Goal: Information Seeking & Learning: Check status

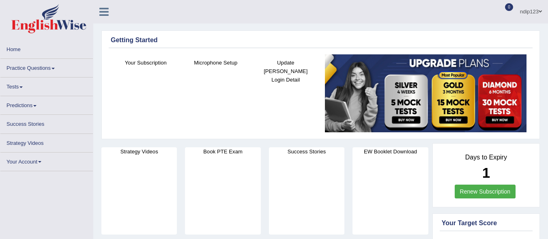
click at [12, 86] on link "Tests" at bounding box center [46, 85] width 92 height 16
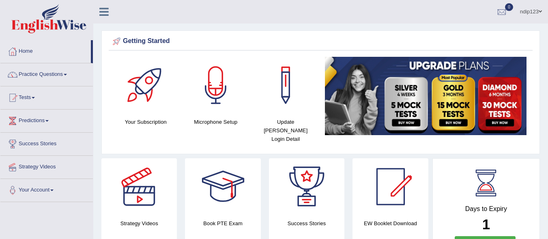
click at [28, 97] on link "Tests" at bounding box center [46, 96] width 92 height 20
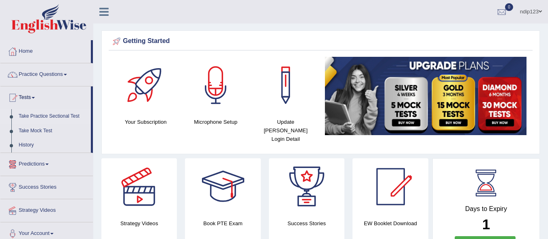
click at [38, 115] on link "Take Practice Sectional Test" at bounding box center [53, 116] width 76 height 15
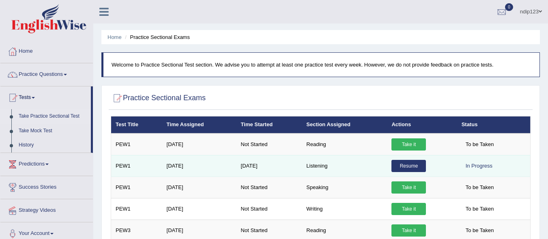
click at [406, 165] on link "Resume" at bounding box center [408, 166] width 34 height 12
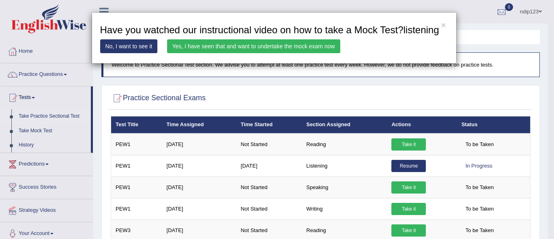
click at [225, 44] on link "Yes, I have seen that and want to undertake the mock exam now" at bounding box center [253, 46] width 173 height 14
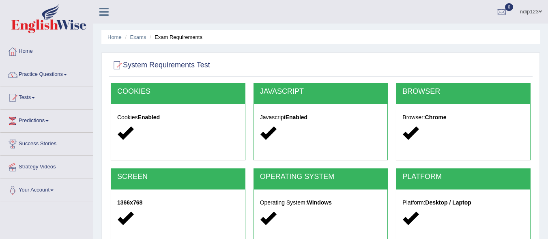
click at [235, 29] on div "Home Exams Exam Requirements System Requirements Test COOKIES Cookies Enabled J…" at bounding box center [320, 203] width 455 height 406
click at [183, 16] on div "ndip123 Toggle navigation Username: ndip123 Access Type: Online Subscription: D…" at bounding box center [320, 12] width 455 height 24
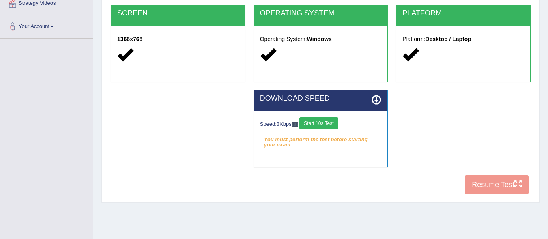
scroll to position [187, 0]
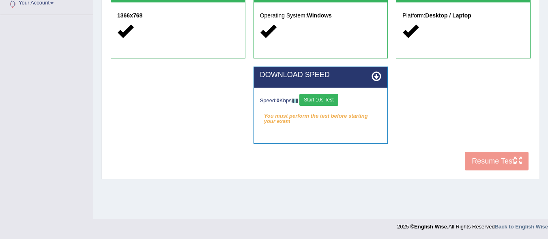
click at [321, 99] on button "Start 10s Test" at bounding box center [318, 100] width 39 height 12
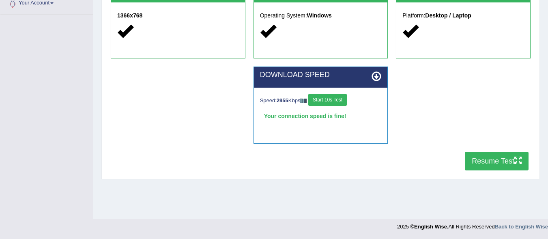
click at [499, 161] on button "Resume Test" at bounding box center [497, 161] width 64 height 19
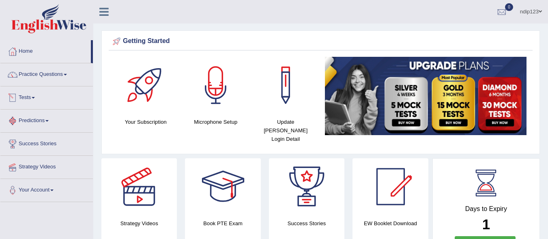
click at [27, 96] on link "Tests" at bounding box center [46, 96] width 92 height 20
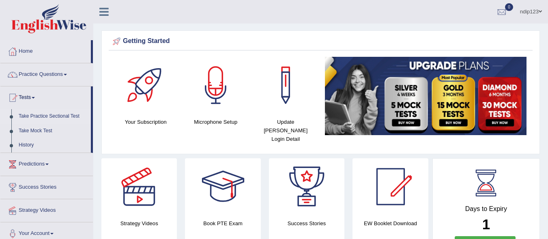
click at [33, 113] on link "Take Practice Sectional Test" at bounding box center [53, 116] width 76 height 15
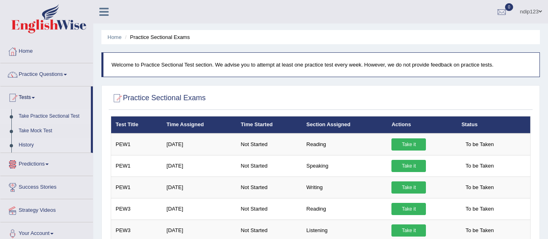
click at [30, 143] on link "History" at bounding box center [53, 145] width 76 height 15
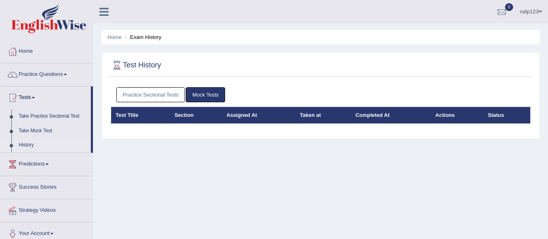
click at [167, 95] on link "Practice Sectional Tests" at bounding box center [150, 94] width 69 height 15
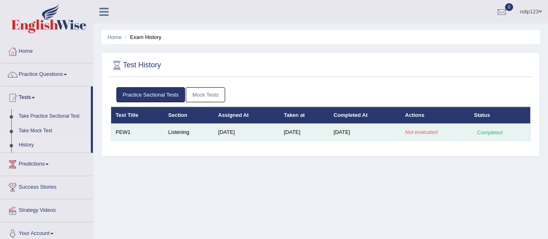
click at [491, 133] on div "Completed" at bounding box center [490, 132] width 32 height 9
click at [120, 132] on td "PEW1" at bounding box center [137, 132] width 53 height 17
click at [183, 134] on td "Listening" at bounding box center [189, 132] width 50 height 17
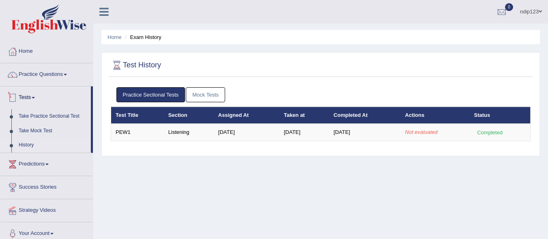
click at [28, 99] on link "Tests" at bounding box center [45, 96] width 90 height 20
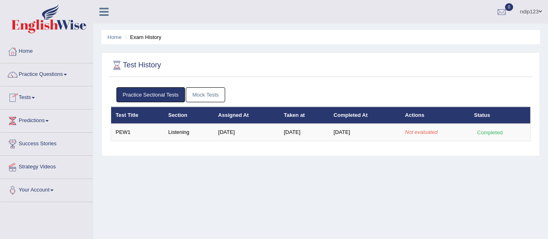
click at [28, 98] on link "Tests" at bounding box center [46, 96] width 92 height 20
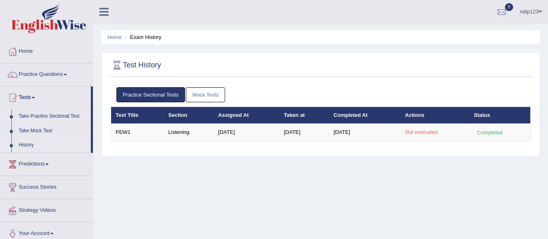
click at [44, 116] on link "Take Practice Sectional Test" at bounding box center [53, 116] width 76 height 15
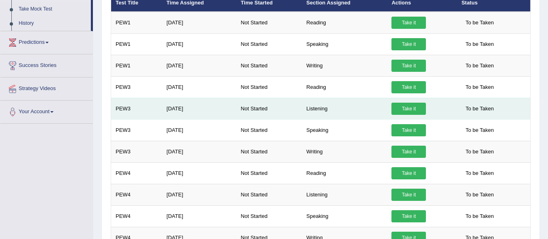
click at [314, 108] on td "Listening" at bounding box center [344, 108] width 85 height 21
click at [411, 109] on link "Take it" at bounding box center [408, 109] width 34 height 12
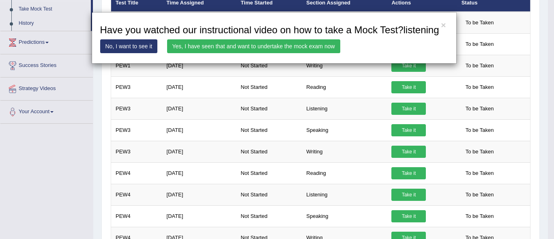
click at [264, 47] on link "Yes, I have seen that and want to undertake the mock exam now" at bounding box center [253, 46] width 173 height 14
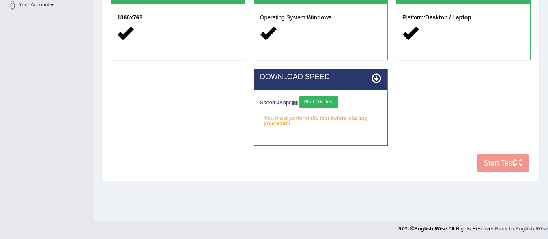
scroll to position [187, 0]
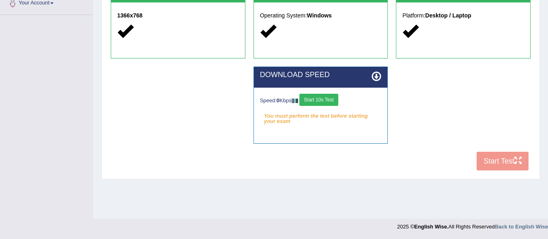
click at [330, 98] on button "Start 10s Test" at bounding box center [318, 100] width 39 height 12
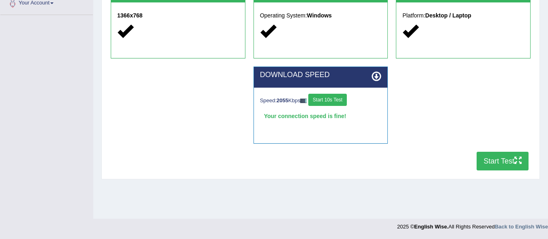
click at [493, 158] on button "Start Test" at bounding box center [502, 161] width 52 height 19
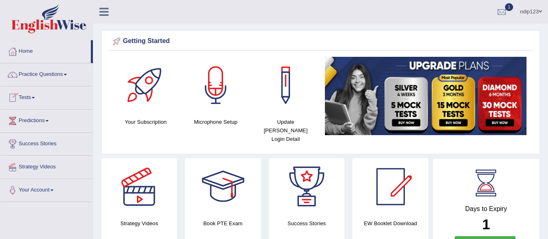
click at [34, 97] on link "Tests" at bounding box center [46, 96] width 92 height 20
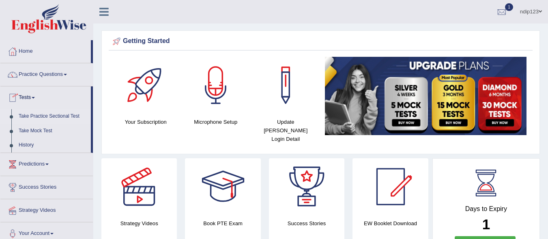
click at [37, 116] on link "Take Practice Sectional Test" at bounding box center [53, 116] width 76 height 15
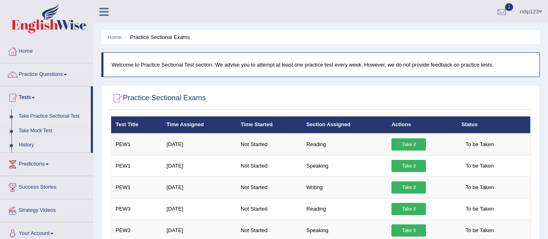
click at [24, 144] on link "History" at bounding box center [53, 145] width 76 height 15
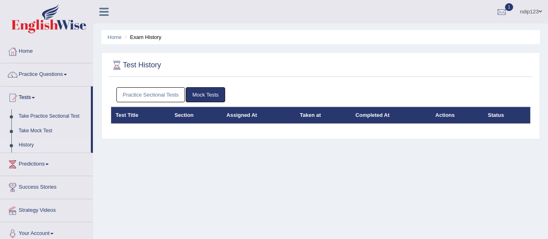
click at [160, 94] on link "Practice Sectional Tests" at bounding box center [150, 94] width 69 height 15
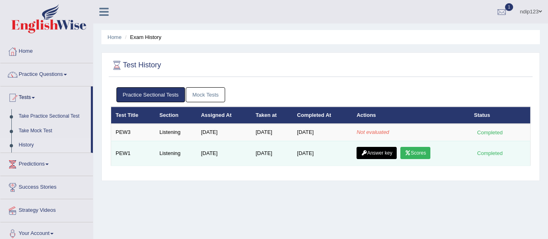
click at [373, 147] on link "Answer key" at bounding box center [376, 153] width 40 height 12
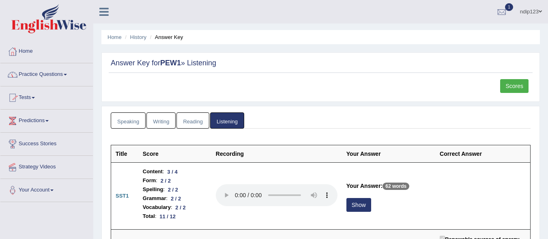
click at [31, 96] on link "Tests" at bounding box center [46, 96] width 92 height 20
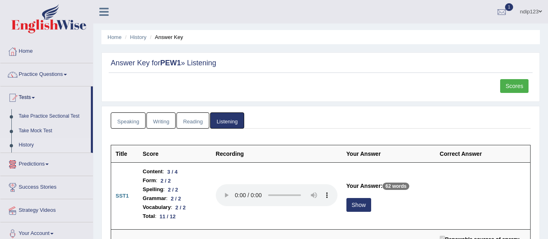
click at [26, 145] on link "History" at bounding box center [53, 145] width 76 height 15
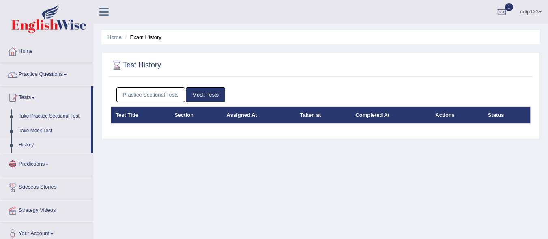
click at [135, 92] on link "Practice Sectional Tests" at bounding box center [150, 94] width 69 height 15
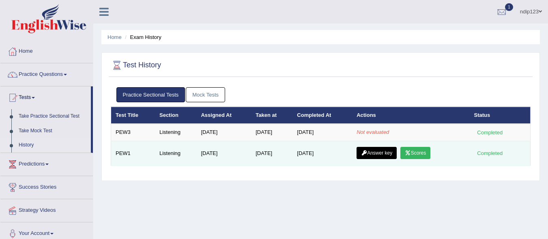
click at [411, 154] on icon at bounding box center [408, 152] width 6 height 5
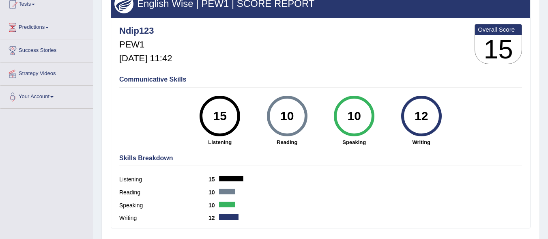
scroll to position [65, 0]
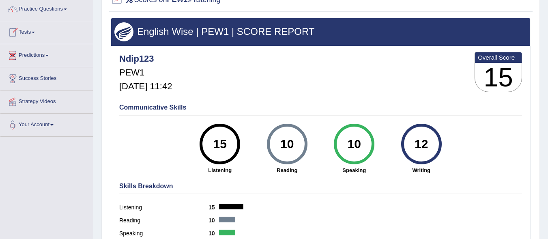
click at [31, 30] on link "Tests" at bounding box center [46, 31] width 92 height 20
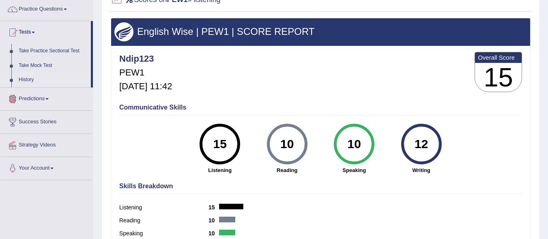
click at [28, 79] on link "History" at bounding box center [53, 80] width 76 height 15
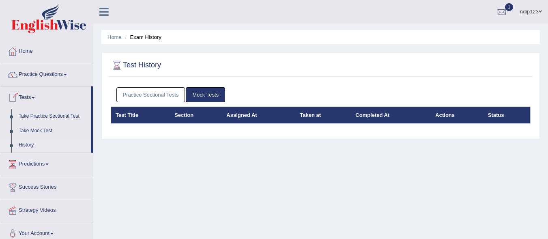
click at [172, 96] on link "Practice Sectional Tests" at bounding box center [150, 94] width 69 height 15
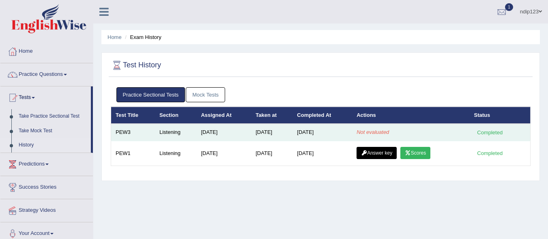
click at [386, 132] on em "Not evaluated" at bounding box center [372, 132] width 32 height 6
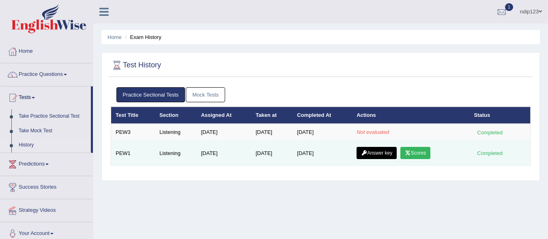
click at [386, 154] on link "Answer key" at bounding box center [376, 153] width 40 height 12
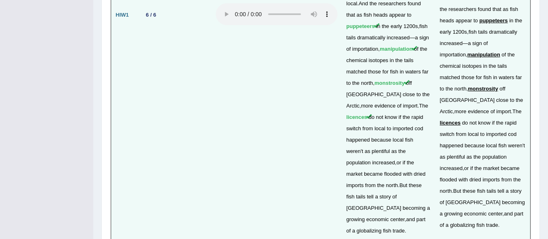
scroll to position [2138, 0]
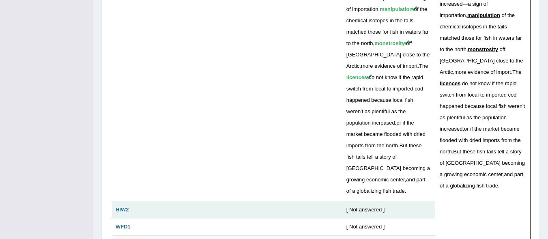
click at [126, 206] on b "HIW2" at bounding box center [122, 209] width 13 height 6
click at [335, 202] on td at bounding box center [276, 210] width 131 height 17
click at [360, 206] on div "[ Not answered ]" at bounding box center [388, 210] width 84 height 8
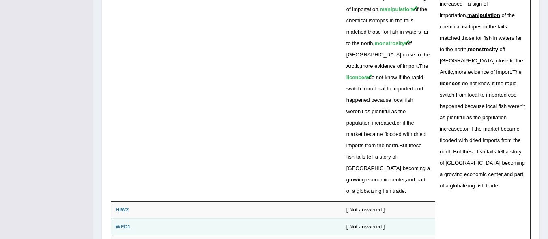
click at [132, 218] on td "WFD1" at bounding box center [124, 226] width 27 height 17
click at [126, 223] on b "WFD1" at bounding box center [123, 226] width 15 height 6
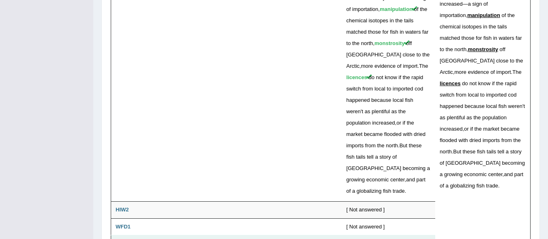
click at [128, 238] on b "WFD2" at bounding box center [123, 243] width 15 height 6
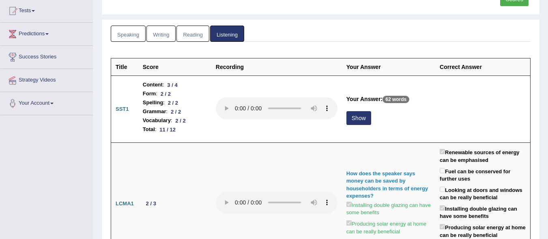
scroll to position [0, 0]
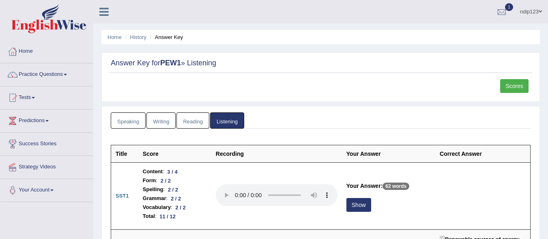
click at [28, 94] on link "Tests" at bounding box center [46, 96] width 92 height 20
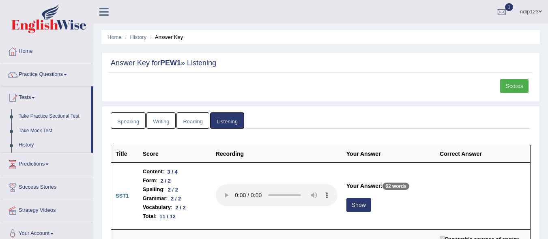
click at [34, 117] on link "Take Practice Sectional Test" at bounding box center [53, 116] width 76 height 15
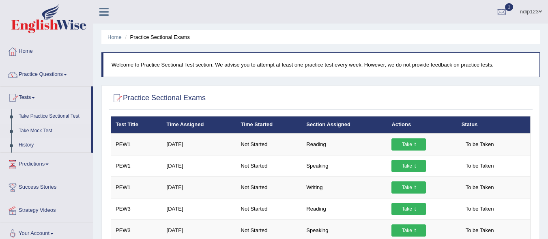
click at [34, 144] on link "History" at bounding box center [53, 145] width 76 height 15
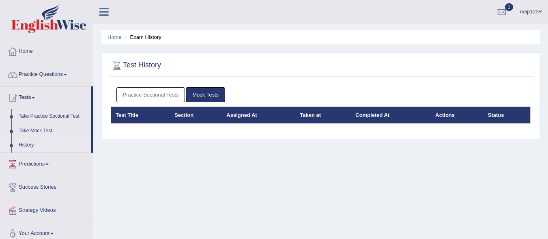
click at [139, 95] on link "Practice Sectional Tests" at bounding box center [150, 94] width 69 height 15
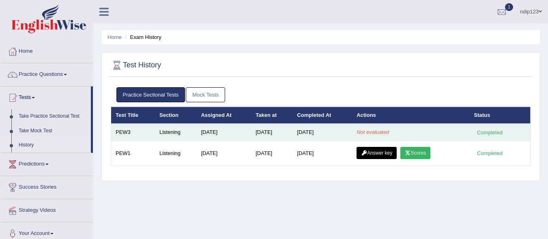
click at [242, 133] on td "[DATE]" at bounding box center [223, 132] width 55 height 17
click at [243, 133] on td "Sep 6, 2025" at bounding box center [223, 132] width 55 height 17
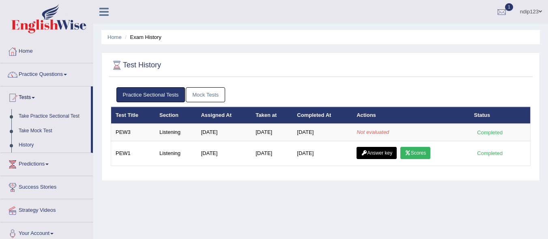
click at [349, 195] on div "Home Exam History Test History Practice Sectional Tests Mock Tests Test Title S…" at bounding box center [320, 203] width 455 height 406
click at [31, 58] on link "Home" at bounding box center [46, 50] width 92 height 20
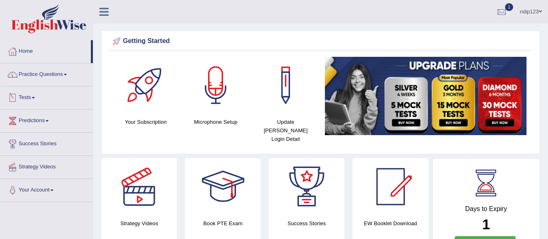
click at [34, 97] on link "Tests" at bounding box center [46, 96] width 92 height 20
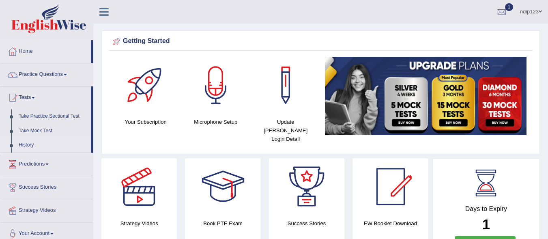
click at [29, 143] on link "History" at bounding box center [53, 145] width 76 height 15
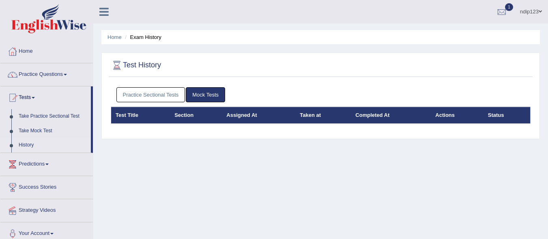
click at [135, 94] on link "Practice Sectional Tests" at bounding box center [150, 94] width 69 height 15
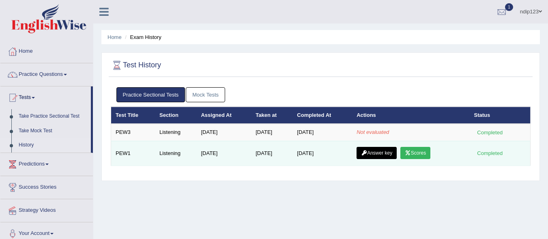
click at [423, 151] on link "Scores" at bounding box center [415, 153] width 30 height 12
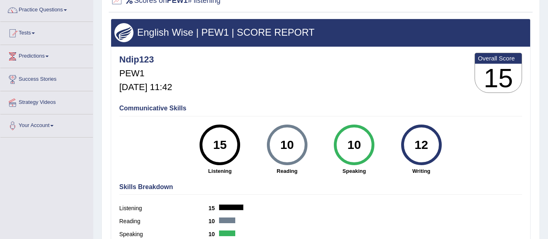
scroll to position [41, 0]
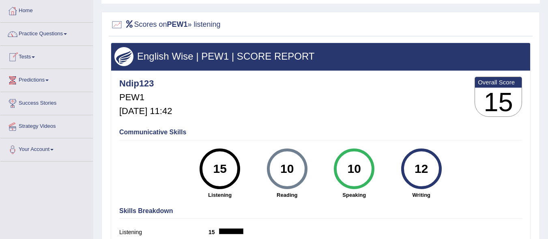
click at [36, 54] on link "Tests" at bounding box center [46, 56] width 92 height 20
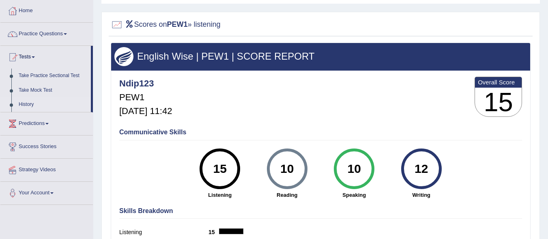
click at [33, 105] on link "History" at bounding box center [53, 104] width 76 height 15
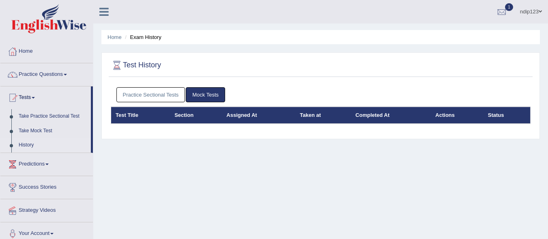
click at [133, 94] on link "Practice Sectional Tests" at bounding box center [150, 94] width 69 height 15
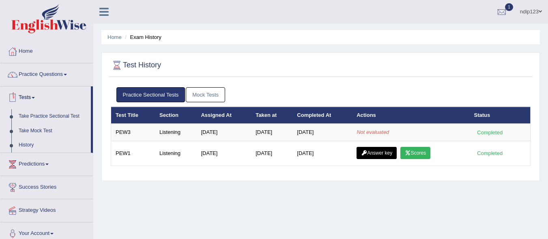
click at [39, 115] on link "Take Practice Sectional Test" at bounding box center [53, 116] width 76 height 15
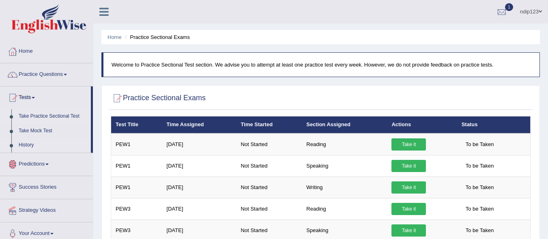
click at [24, 144] on link "History" at bounding box center [53, 145] width 76 height 15
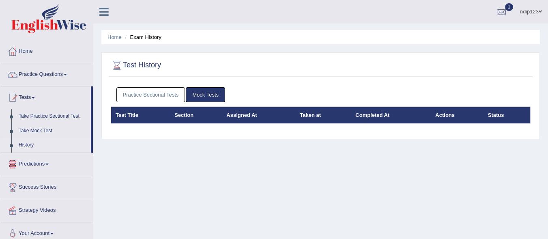
click at [134, 92] on link "Practice Sectional Tests" at bounding box center [150, 94] width 69 height 15
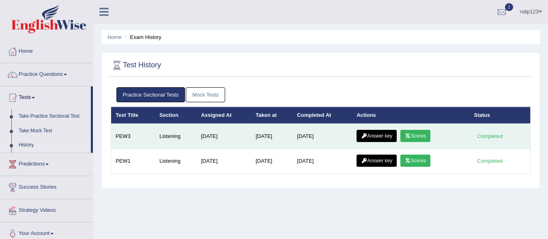
click at [421, 134] on link "Scores" at bounding box center [415, 136] width 30 height 12
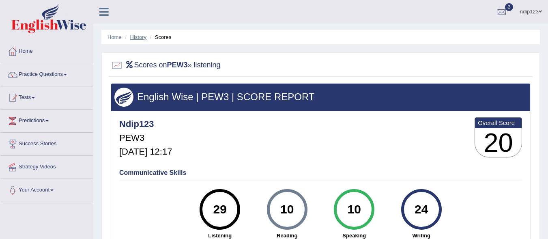
click at [136, 37] on link "History" at bounding box center [138, 37] width 16 height 6
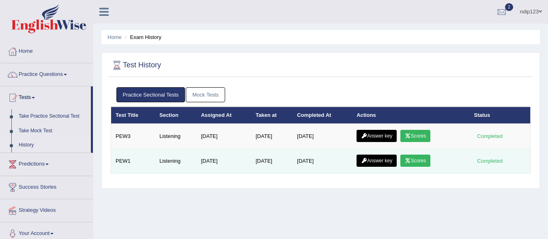
click at [423, 162] on link "Scores" at bounding box center [415, 160] width 30 height 12
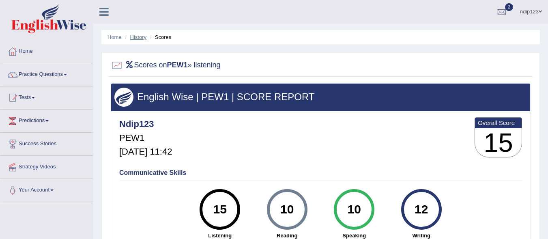
click at [137, 37] on link "History" at bounding box center [138, 37] width 16 height 6
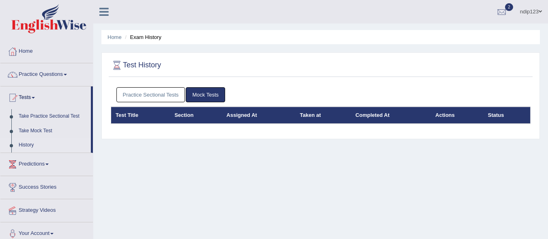
click at [122, 94] on link "Practice Sectional Tests" at bounding box center [150, 94] width 69 height 15
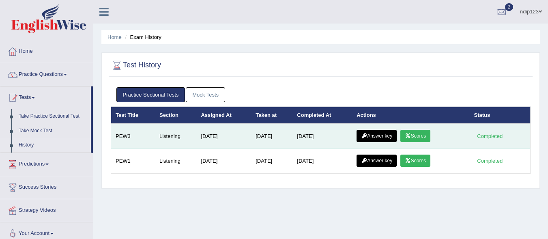
click at [378, 136] on link "Answer key" at bounding box center [376, 136] width 40 height 12
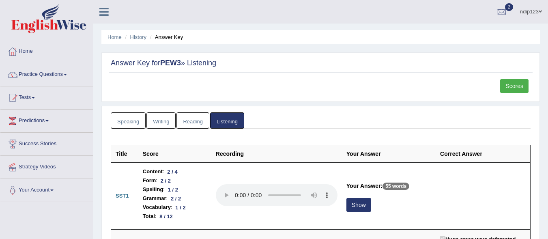
click at [513, 86] on link "Scores" at bounding box center [514, 86] width 28 height 14
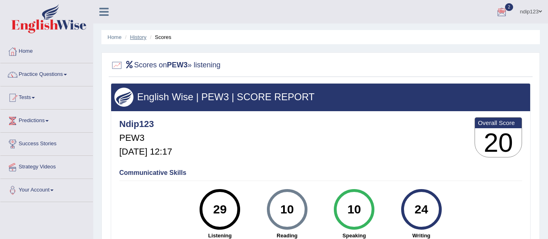
click at [139, 37] on link "History" at bounding box center [138, 37] width 16 height 6
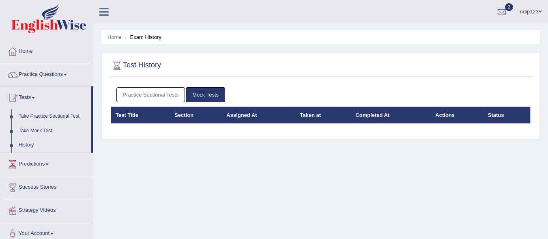
click at [164, 96] on link "Practice Sectional Tests" at bounding box center [150, 94] width 69 height 15
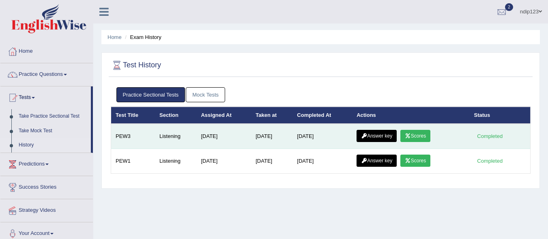
click at [390, 136] on link "Answer key" at bounding box center [376, 136] width 40 height 12
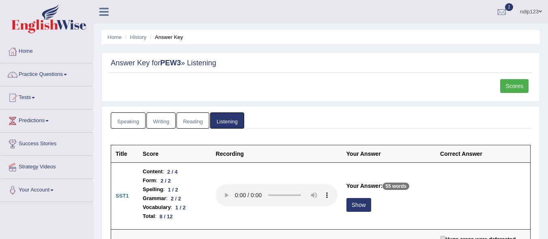
click at [511, 84] on link "Scores" at bounding box center [514, 86] width 28 height 14
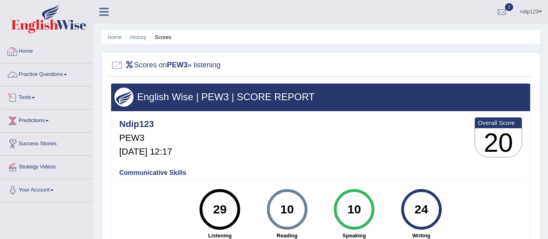
click at [29, 54] on link "Home" at bounding box center [46, 50] width 92 height 20
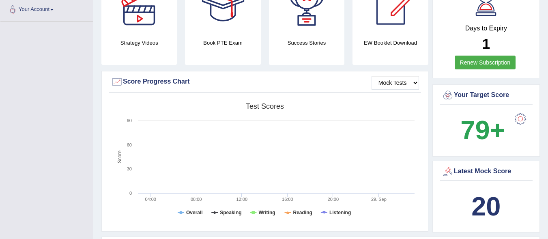
scroll to position [162, 0]
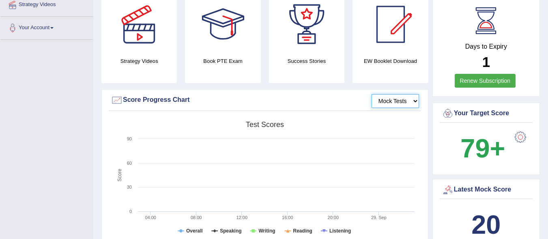
click at [405, 94] on select "Mock Tests" at bounding box center [394, 101] width 47 height 14
click at [403, 94] on select "Mock Tests" at bounding box center [394, 101] width 47 height 14
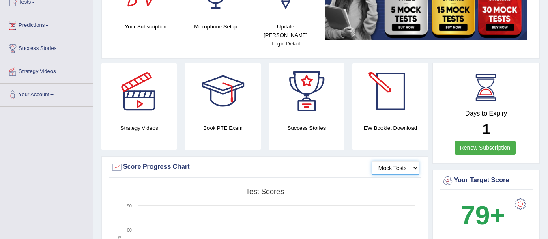
scroll to position [81, 0]
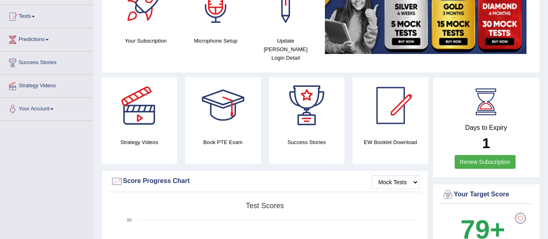
click at [398, 99] on div at bounding box center [390, 105] width 57 height 57
